Goal: Task Accomplishment & Management: Use online tool/utility

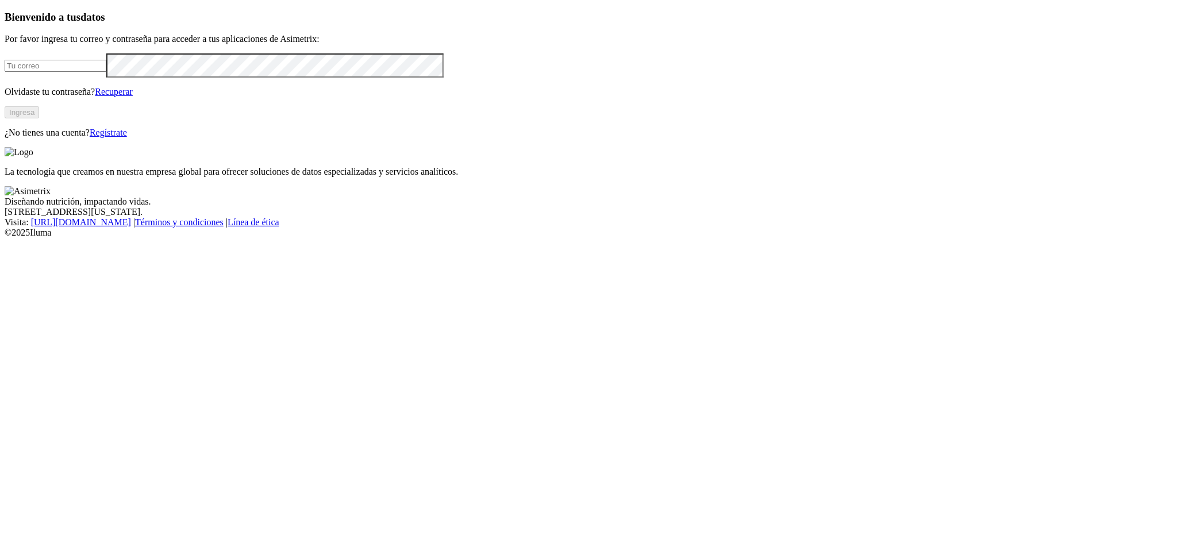
type input "[EMAIL_ADDRESS][PERSON_NAME][DOMAIN_NAME]"
click at [39, 118] on button "Ingresa" at bounding box center [22, 112] width 34 height 12
